Goal: Information Seeking & Learning: Learn about a topic

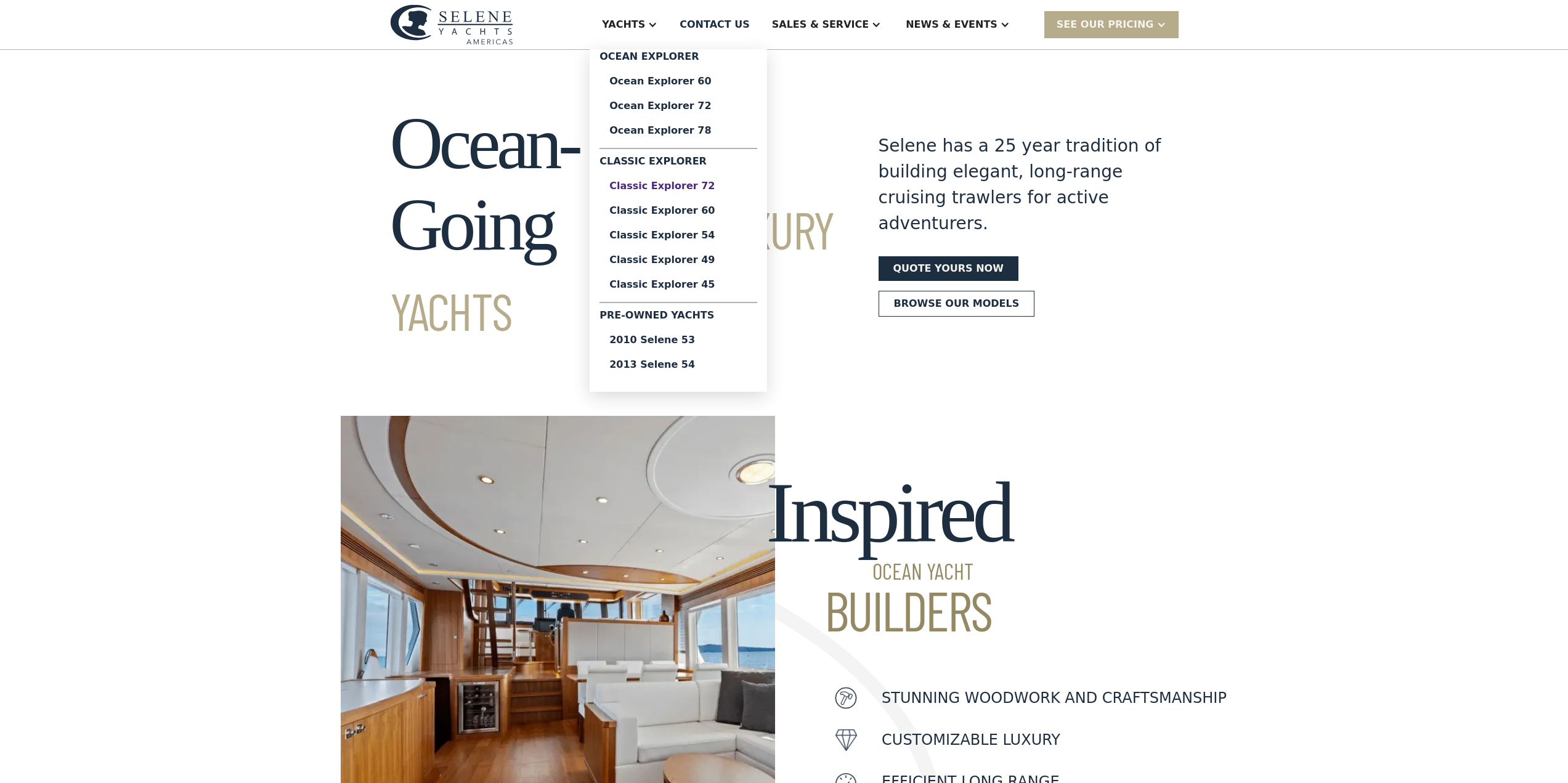
click at [721, 184] on div "Classic Explorer 72" at bounding box center [677, 186] width 138 height 10
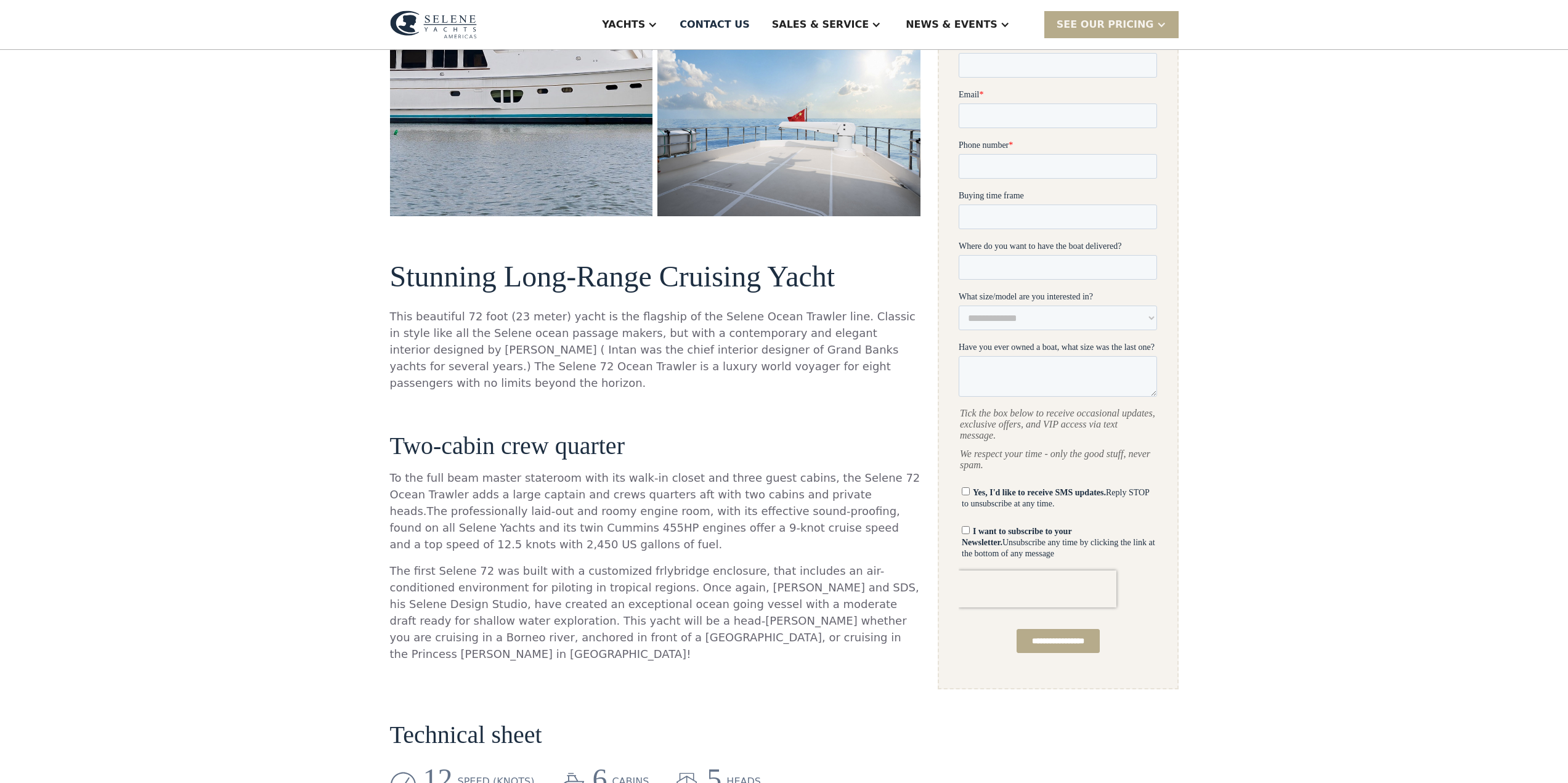
scroll to position [493, 0]
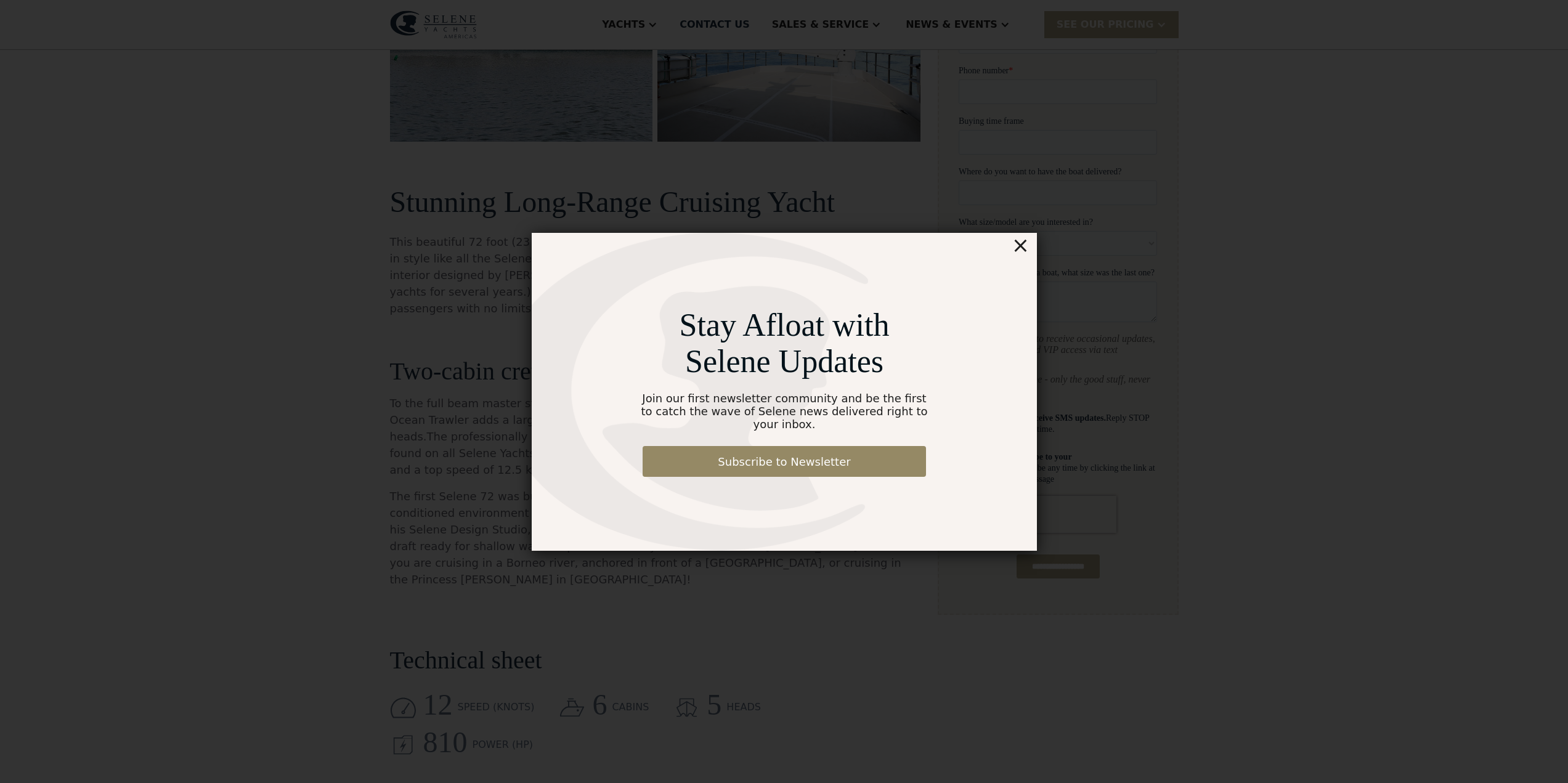
click at [1022, 257] on div "×" at bounding box center [1020, 245] width 18 height 25
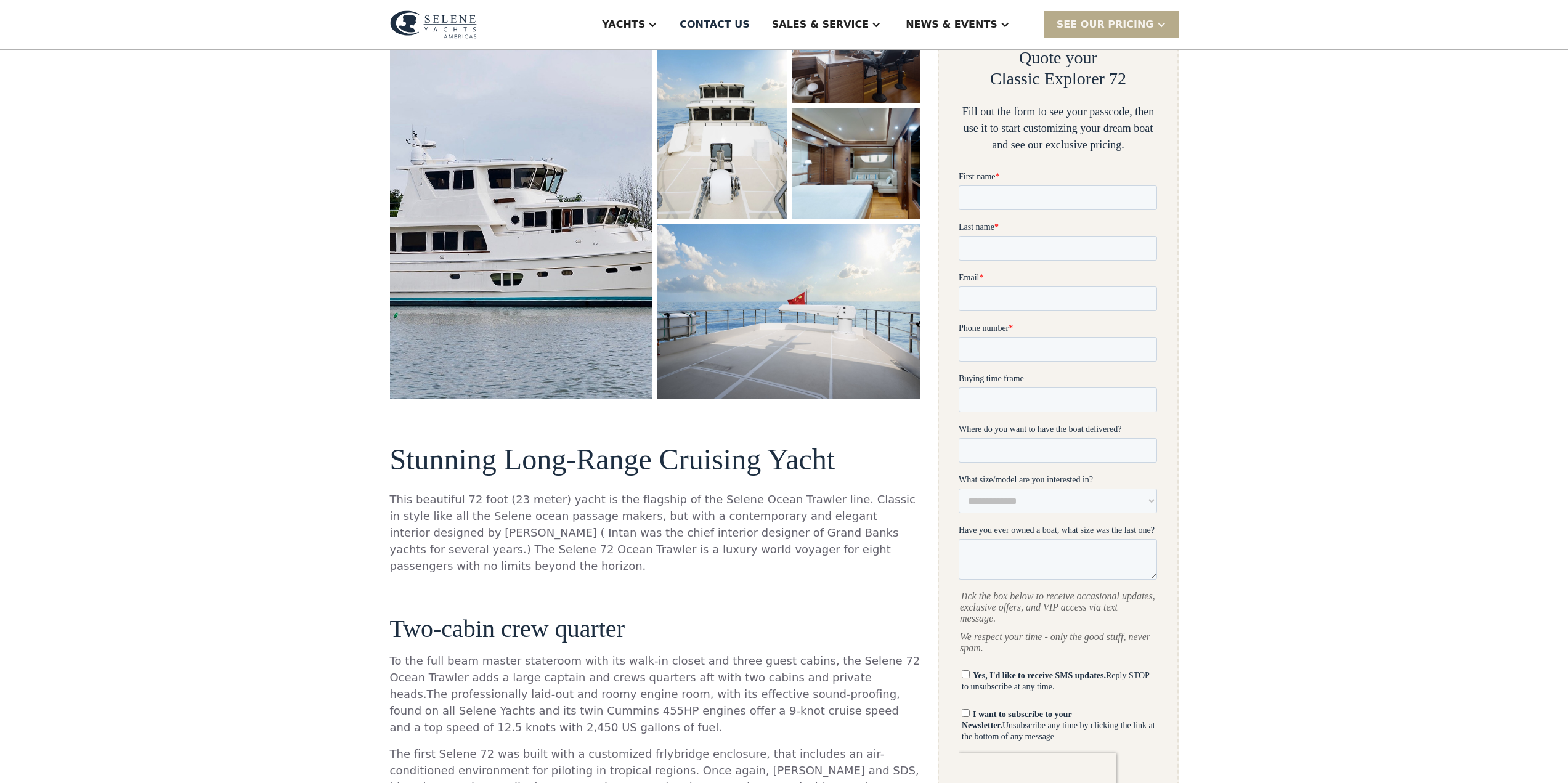
scroll to position [0, 0]
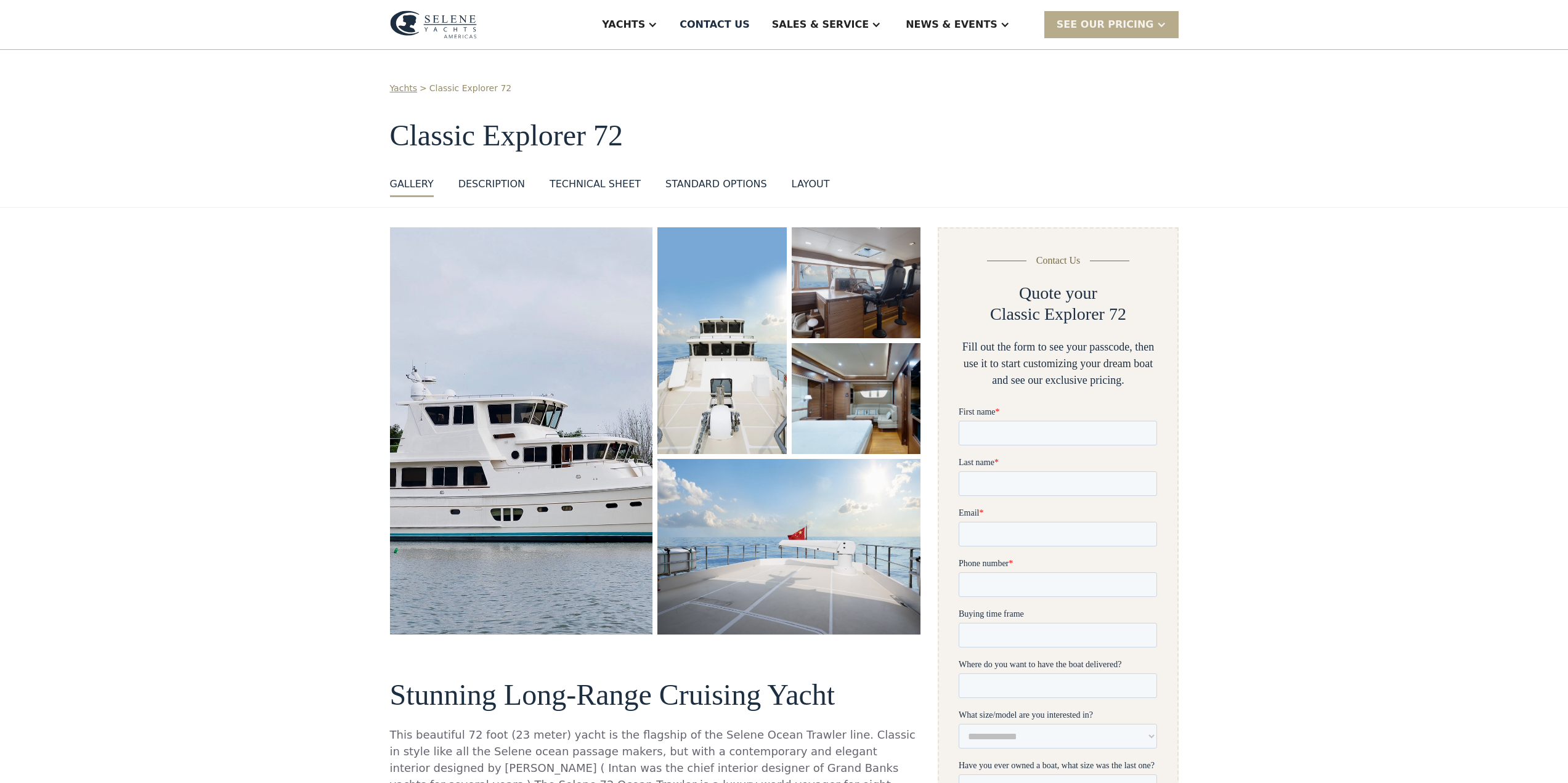
click at [404, 90] on link "Yachts" at bounding box center [403, 88] width 28 height 13
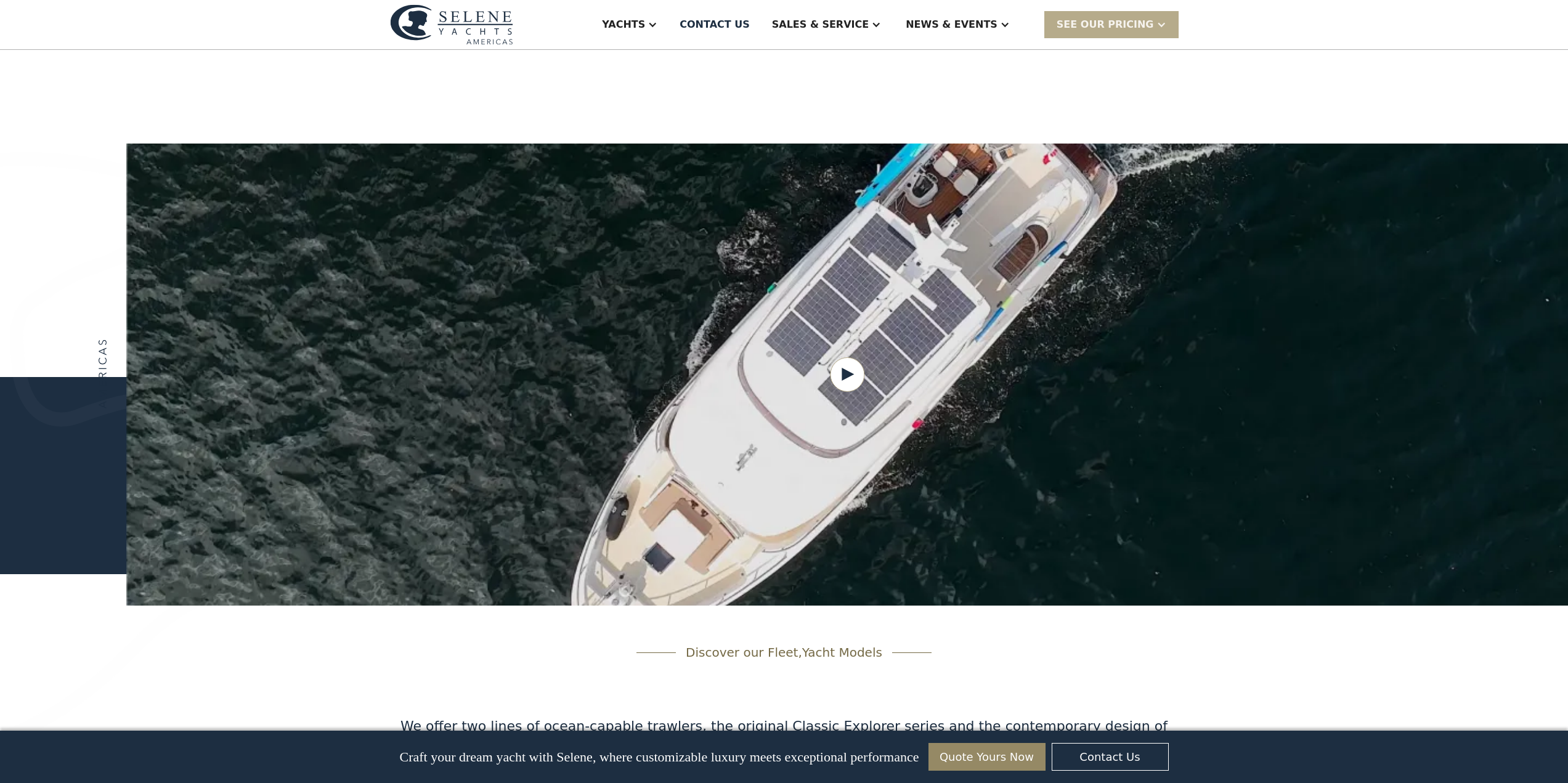
scroll to position [969, 0]
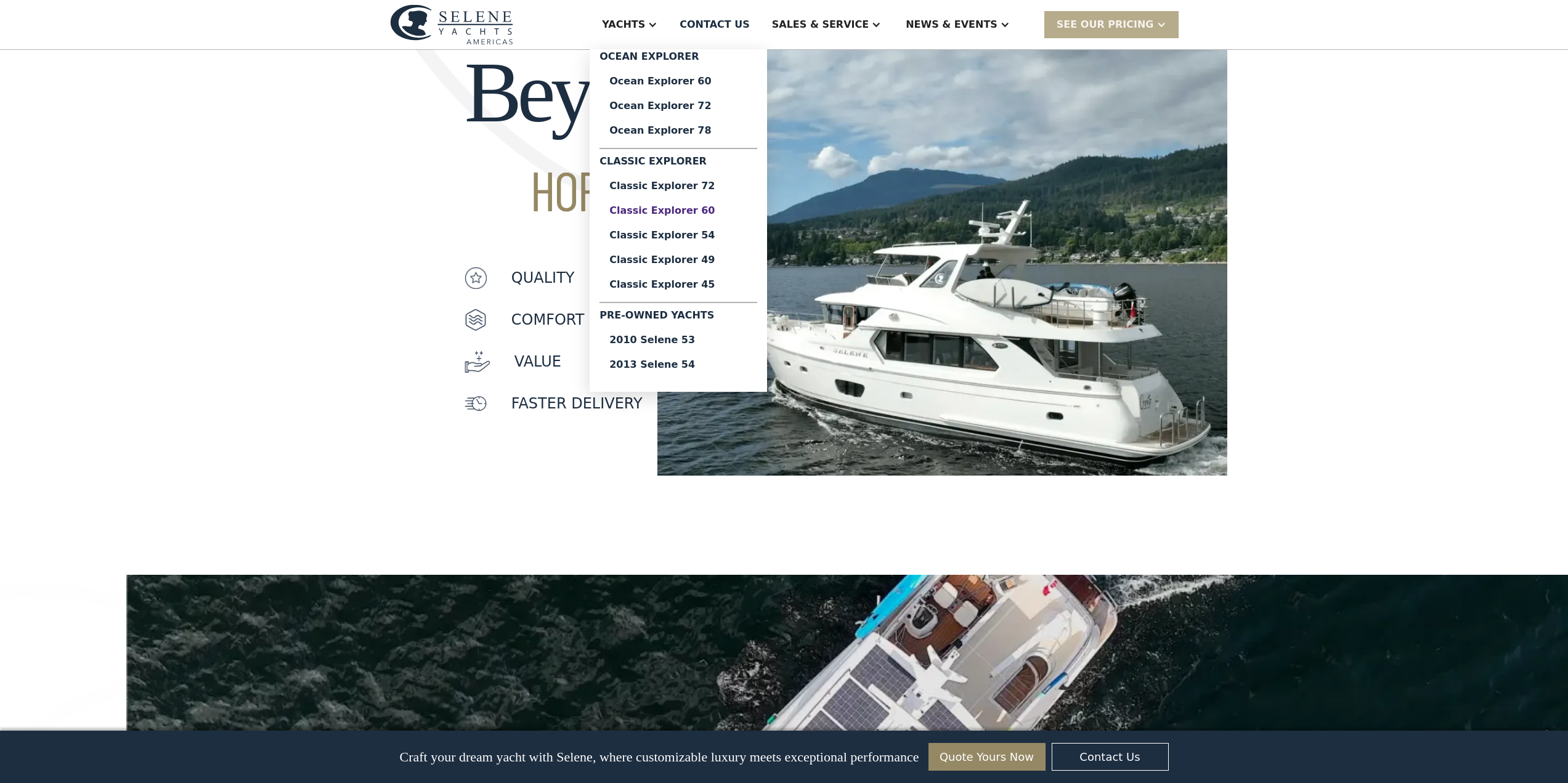
click at [714, 212] on div "Classic Explorer 60" at bounding box center [677, 210] width 138 height 10
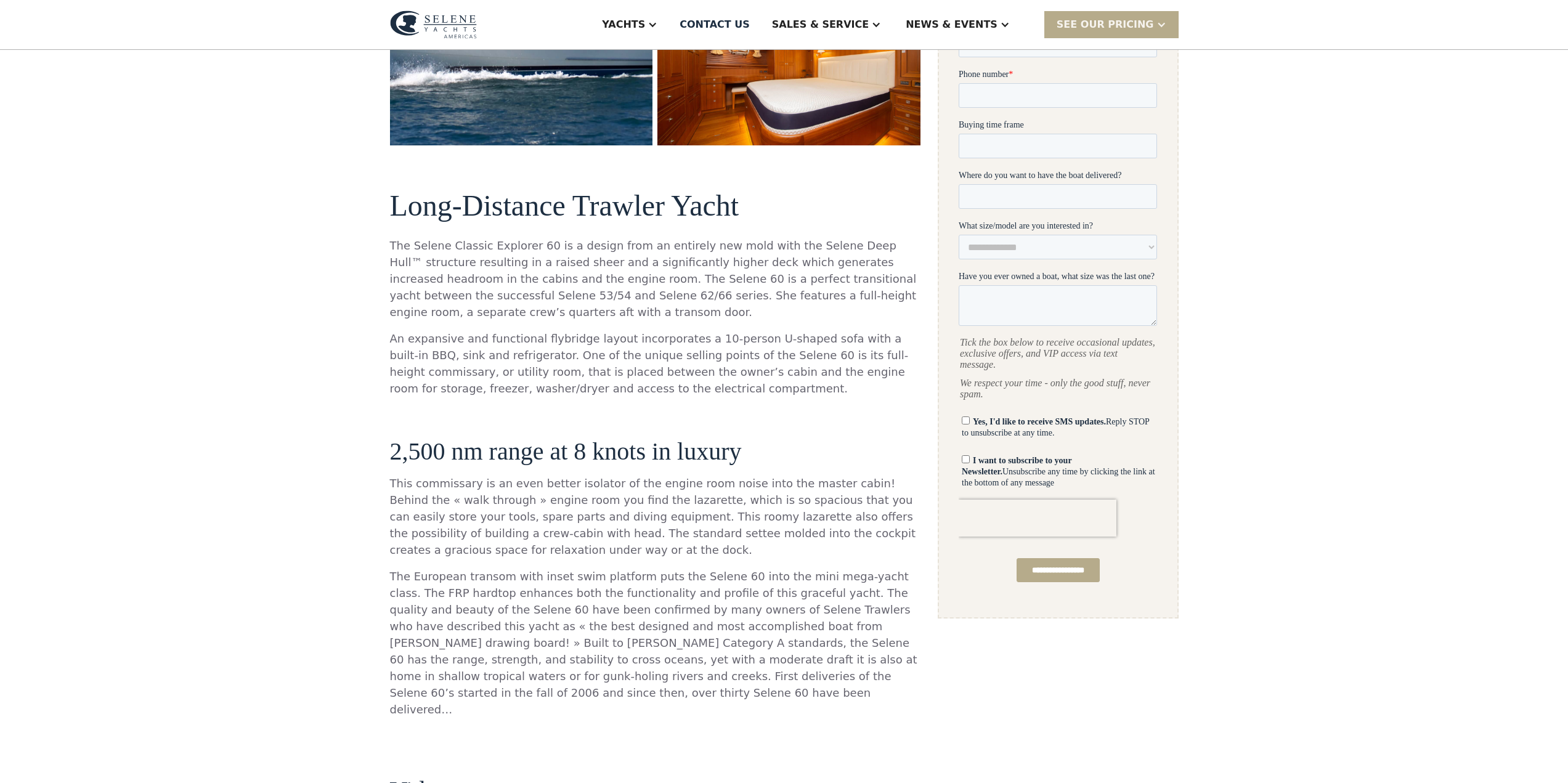
scroll to position [493, 0]
